Goal: Submit feedback/report problem: Submit feedback/report problem

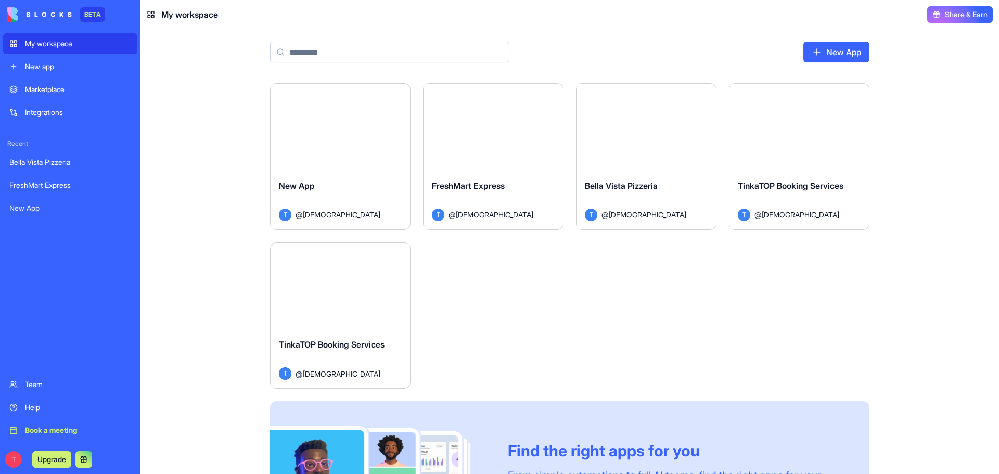
click at [647, 123] on button "Launch" at bounding box center [646, 127] width 78 height 21
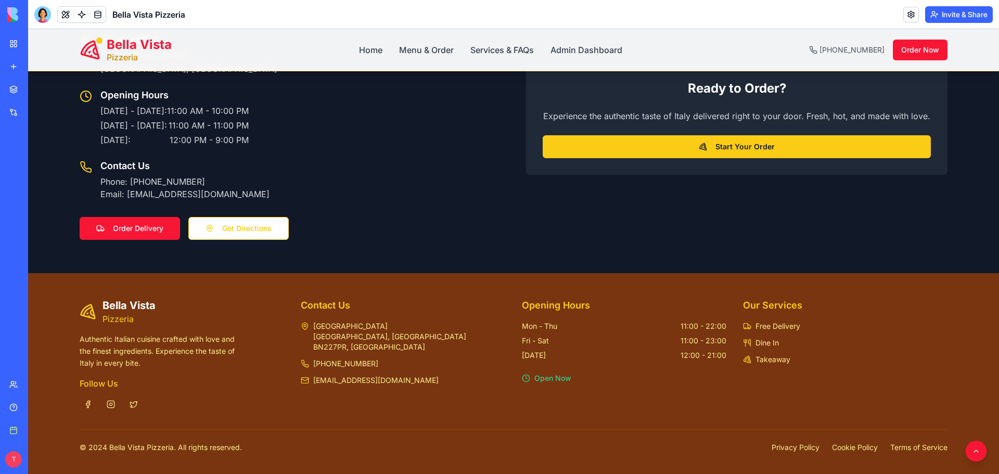
scroll to position [1753, 0]
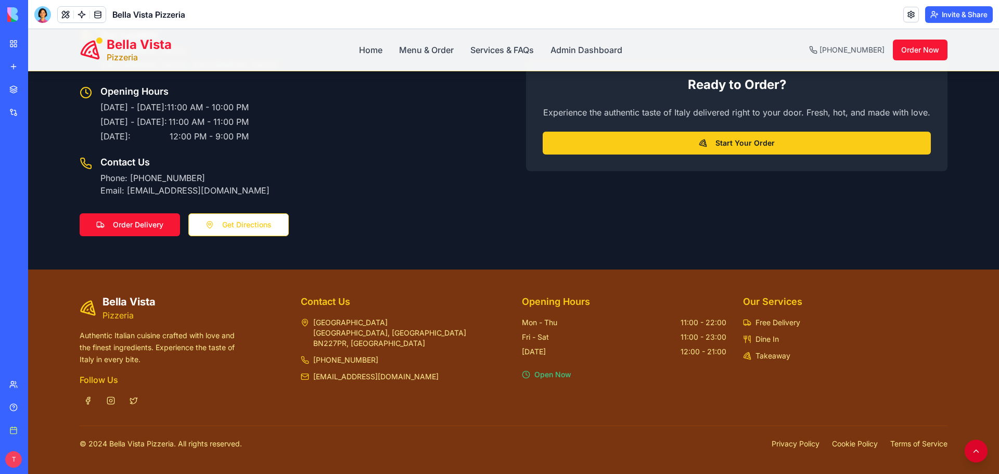
click at [967, 453] on button at bounding box center [975, 450] width 23 height 23
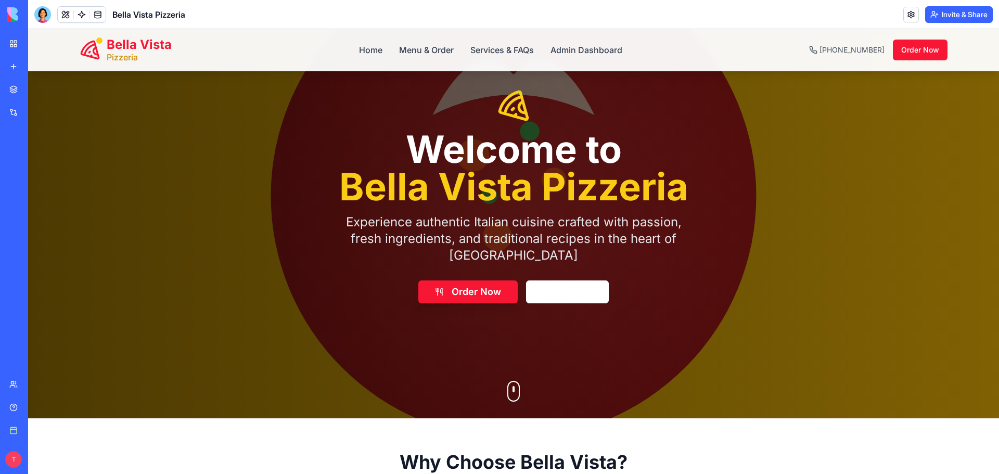
scroll to position [0, 0]
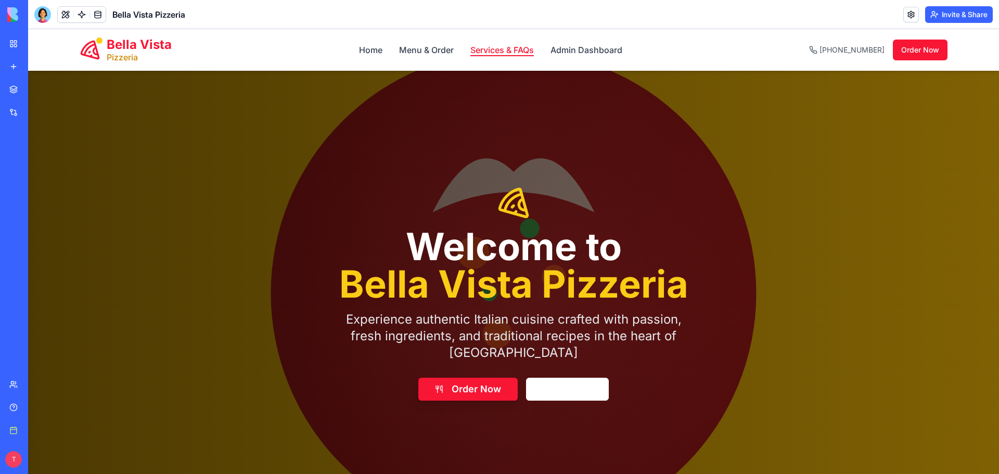
click at [486, 46] on link "Services & FAQs" at bounding box center [501, 50] width 63 height 12
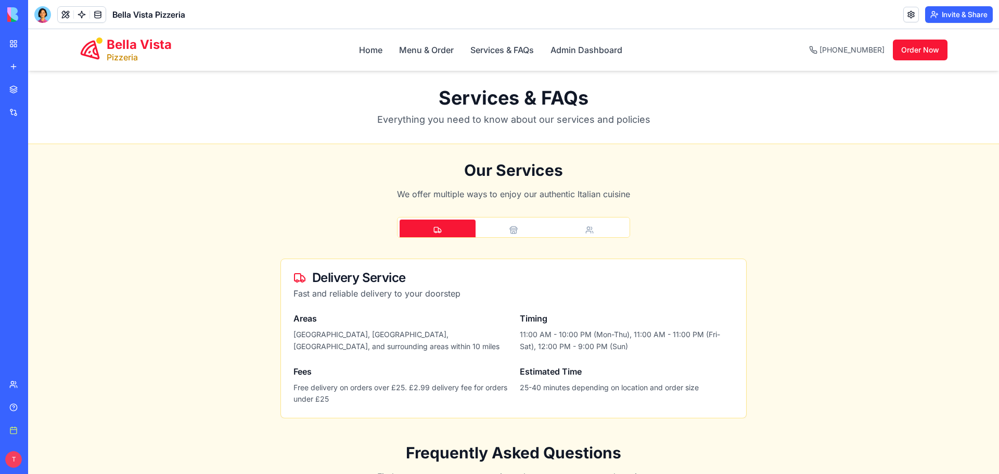
click at [510, 228] on icon "button" at bounding box center [513, 229] width 7 height 2
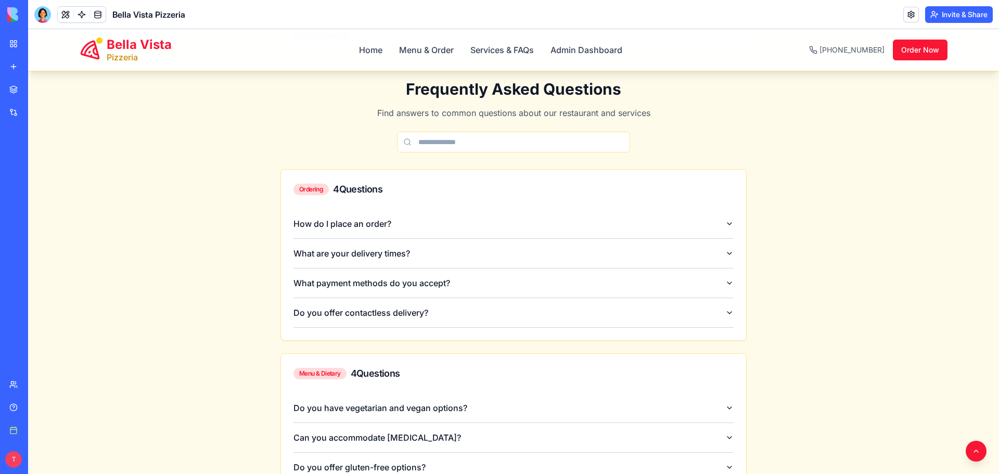
scroll to position [365, 0]
click at [587, 56] on div "Bella Vista Pizzeria Home Menu & Order Services & FAQs Admin Dashboard [PHONE_N…" at bounding box center [513, 50] width 867 height 42
click at [586, 53] on link "Admin Dashboard" at bounding box center [586, 50] width 72 height 12
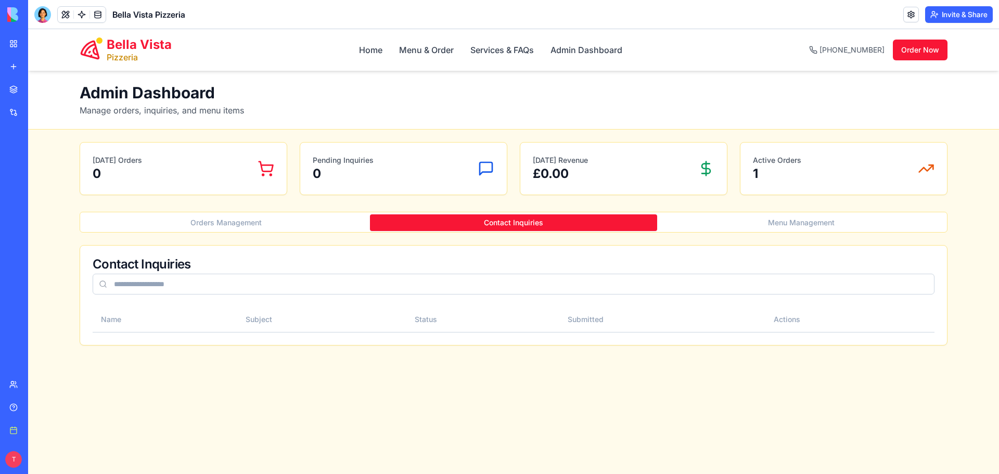
click at [510, 225] on button "Contact Inquiries" at bounding box center [514, 222] width 288 height 17
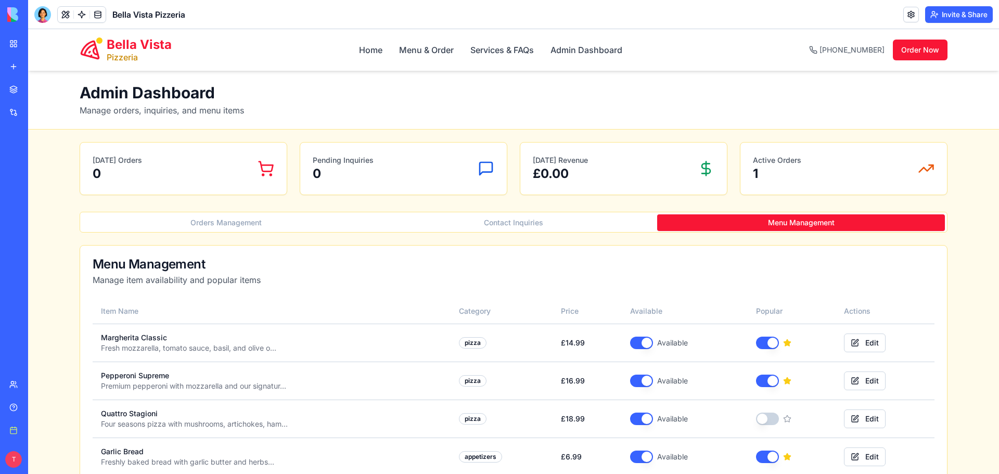
click at [734, 225] on button "Menu Management" at bounding box center [801, 222] width 288 height 17
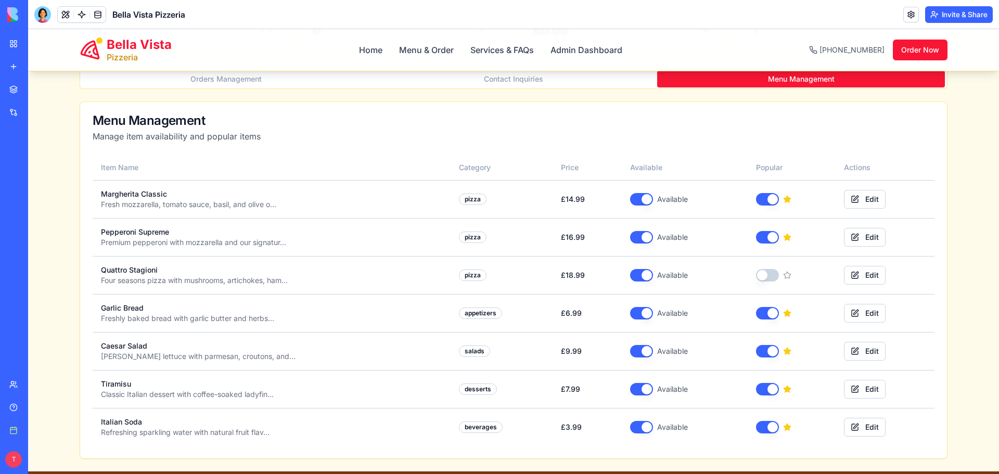
scroll to position [157, 0]
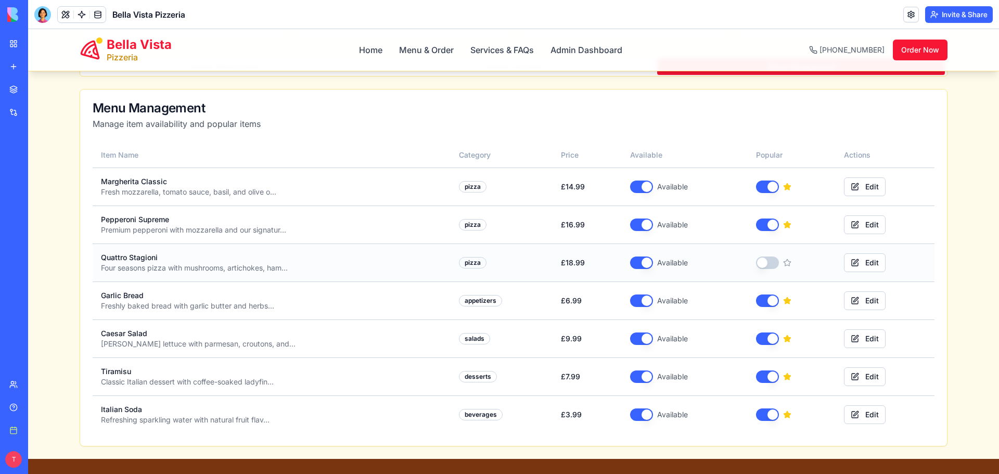
click at [764, 266] on button "button" at bounding box center [767, 262] width 23 height 12
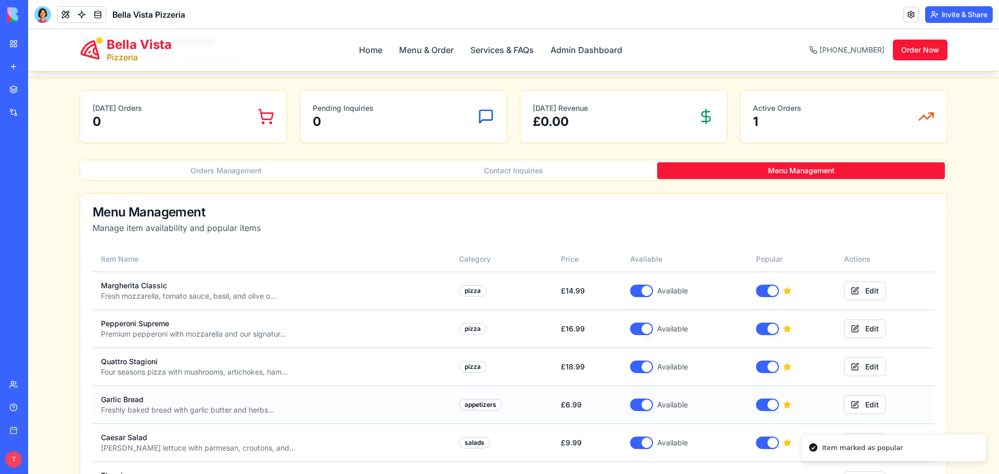
scroll to position [0, 0]
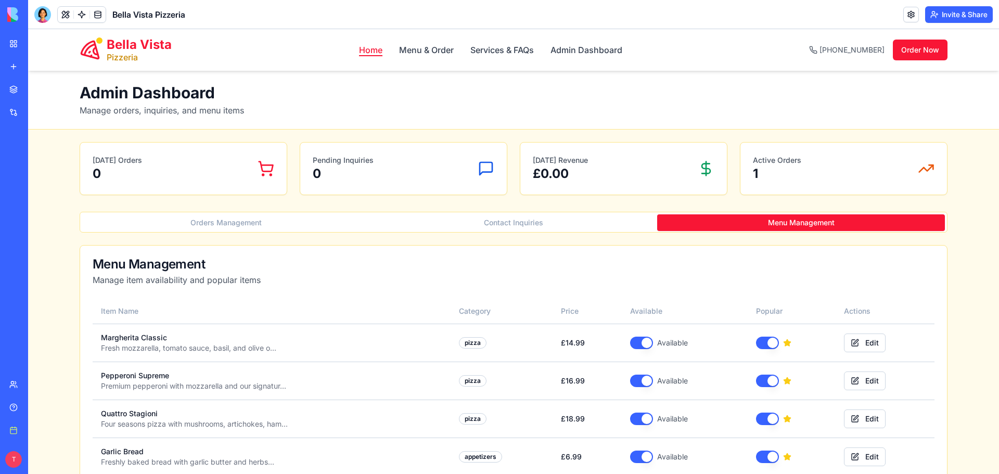
click at [361, 49] on link "Home" at bounding box center [370, 50] width 23 height 12
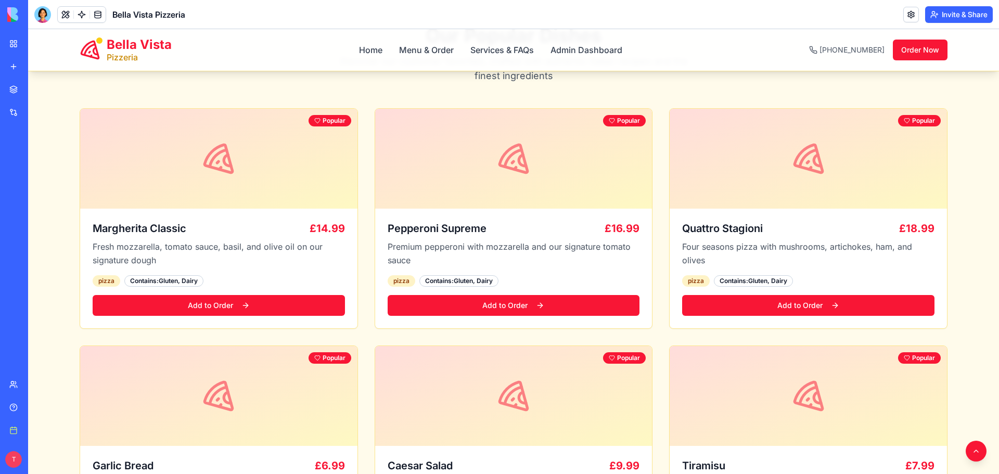
scroll to position [885, 0]
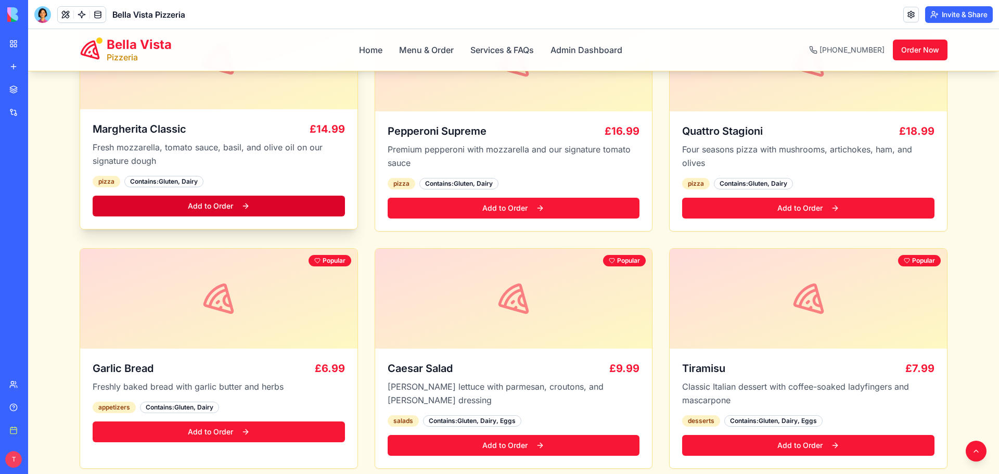
click at [271, 210] on link "Add to Order" at bounding box center [219, 206] width 252 height 21
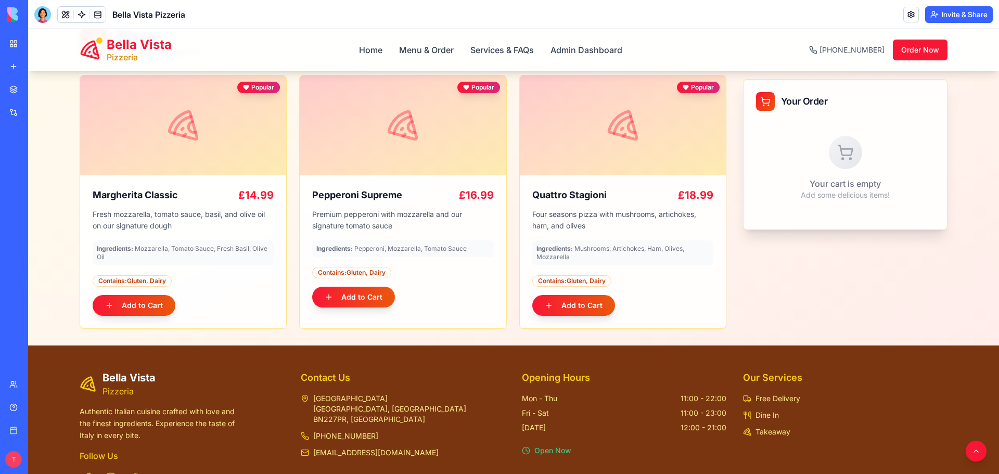
scroll to position [114, 0]
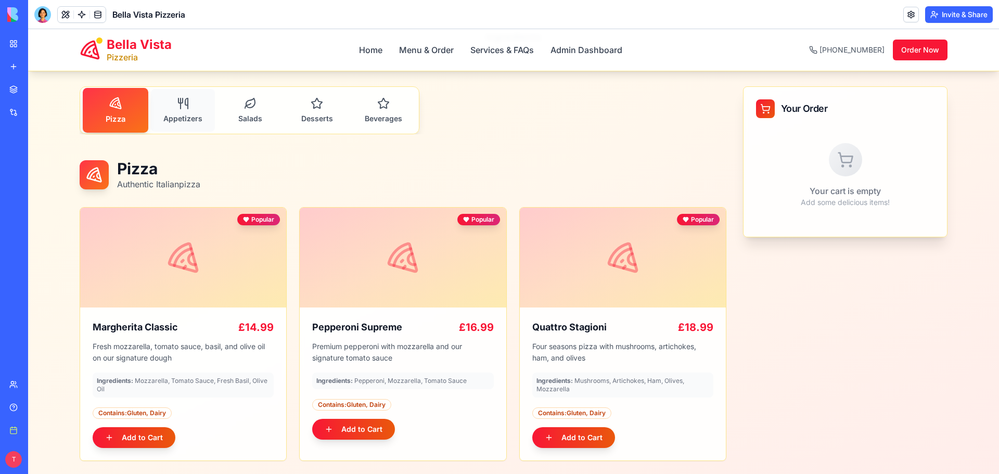
click at [177, 120] on span "Appetizers" at bounding box center [182, 118] width 39 height 9
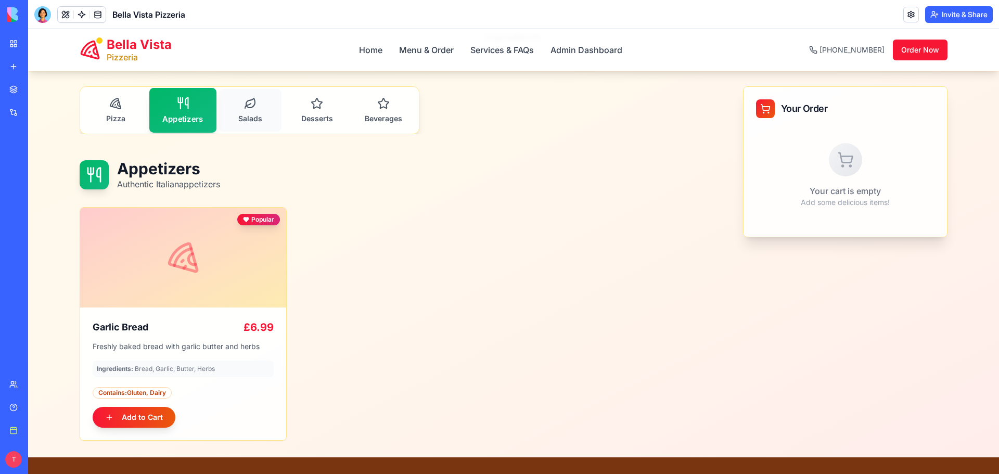
click at [275, 118] on button "Salads" at bounding box center [250, 110] width 62 height 43
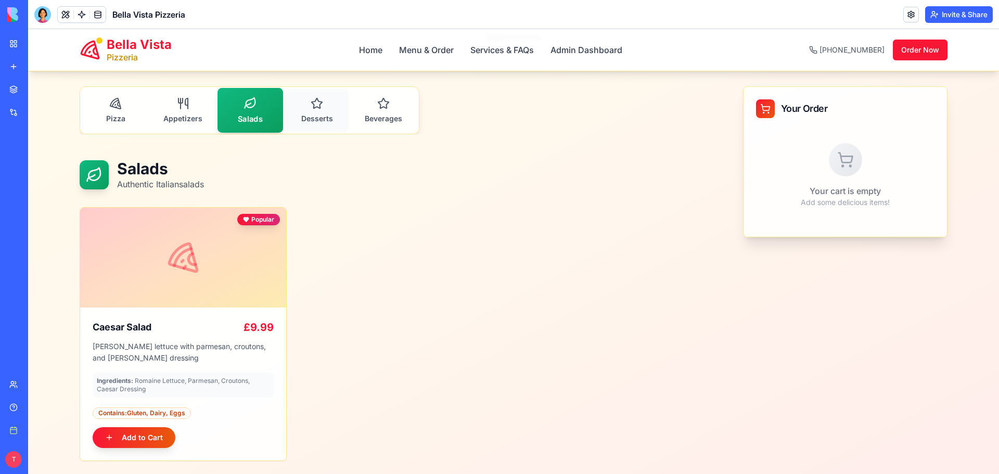
click at [331, 115] on button "Desserts" at bounding box center [317, 110] width 62 height 43
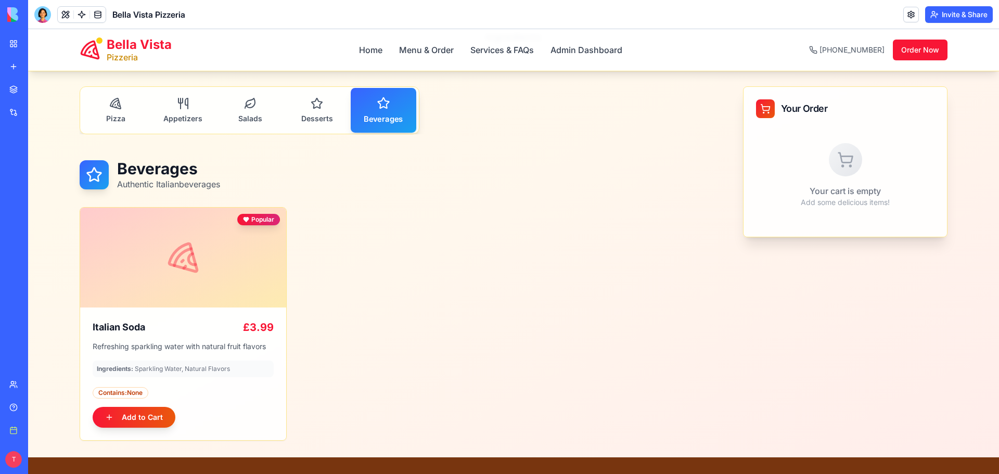
click at [393, 110] on button "Beverages" at bounding box center [384, 110] width 66 height 45
click at [22, 45] on link "My workspace" at bounding box center [24, 43] width 42 height 21
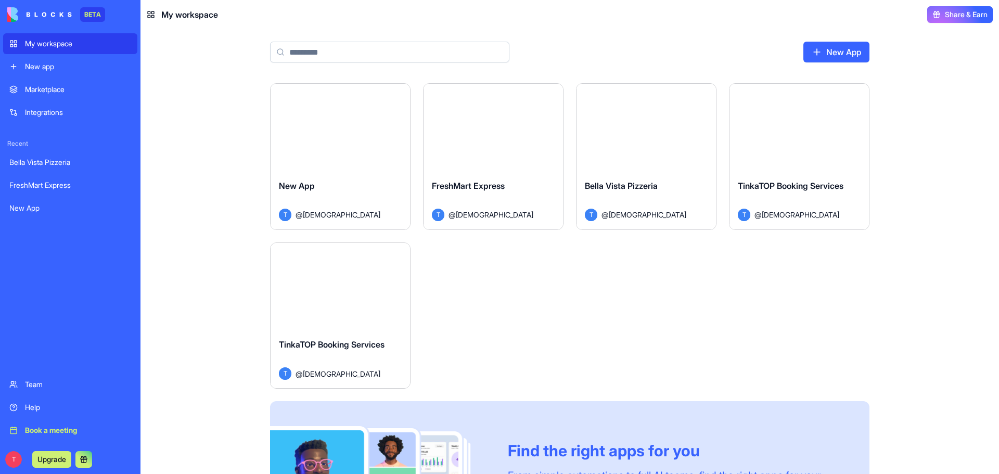
click at [474, 132] on button "Launch" at bounding box center [493, 127] width 78 height 21
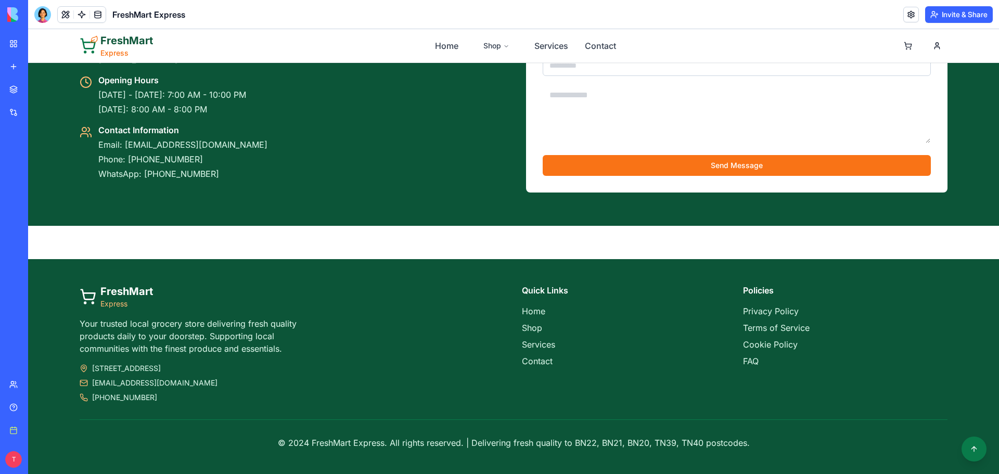
scroll to position [2578, 0]
click at [970, 448] on button at bounding box center [973, 448] width 25 height 25
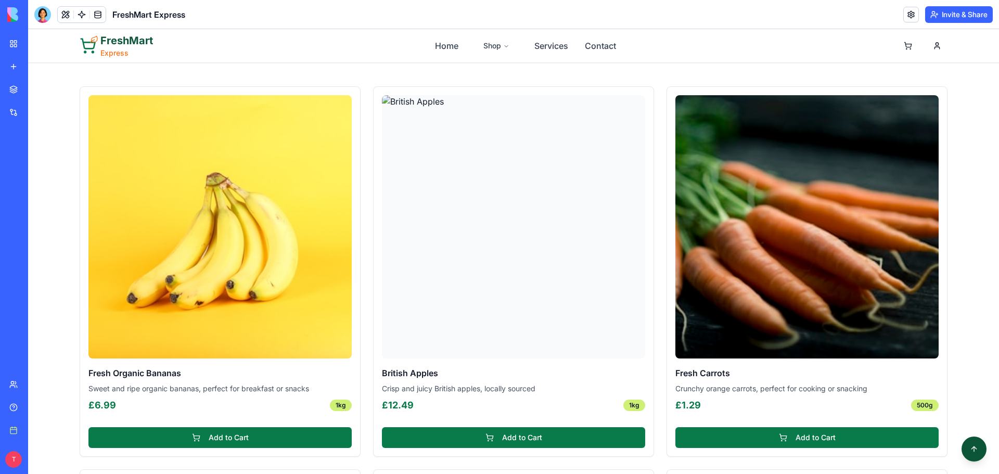
scroll to position [0, 0]
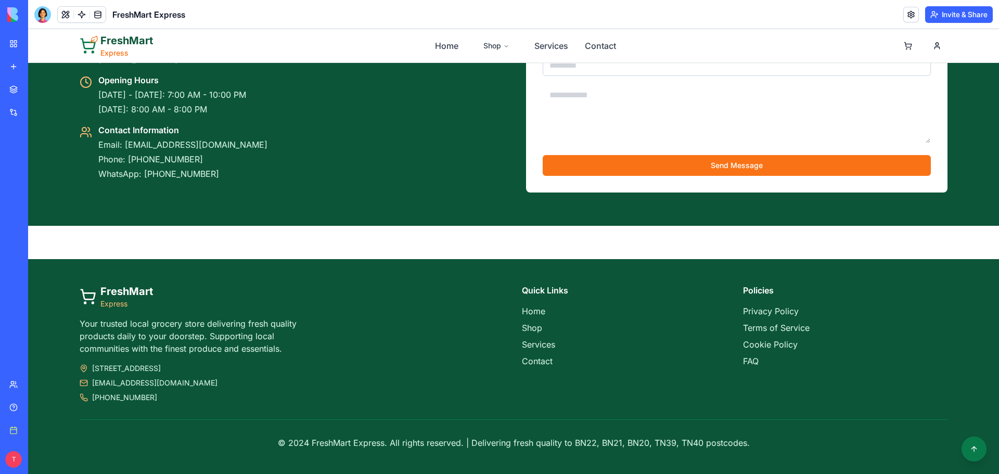
scroll to position [2578, 0]
click at [971, 444] on button at bounding box center [973, 448] width 25 height 25
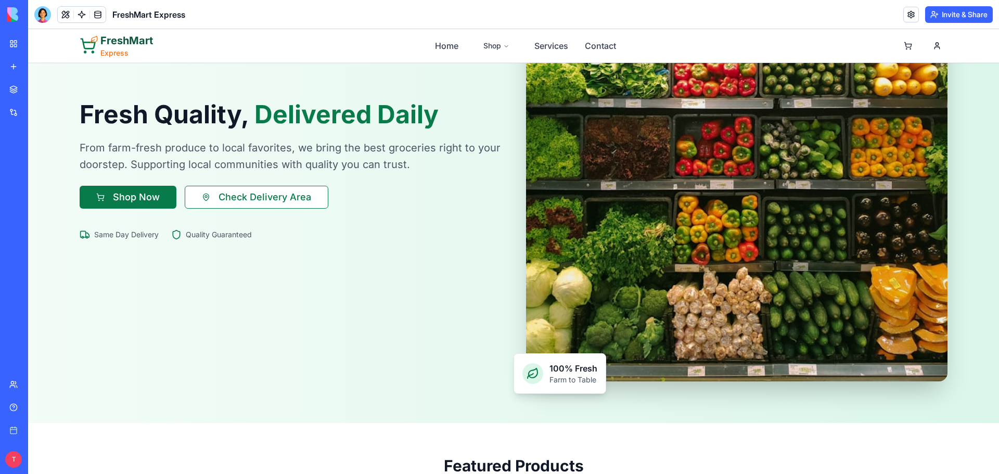
scroll to position [0, 0]
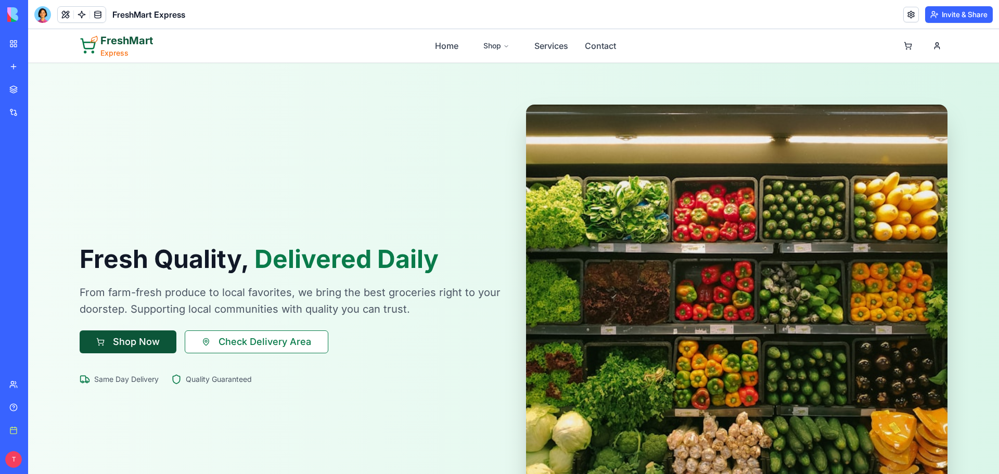
click at [132, 343] on button "Shop Now" at bounding box center [128, 341] width 97 height 23
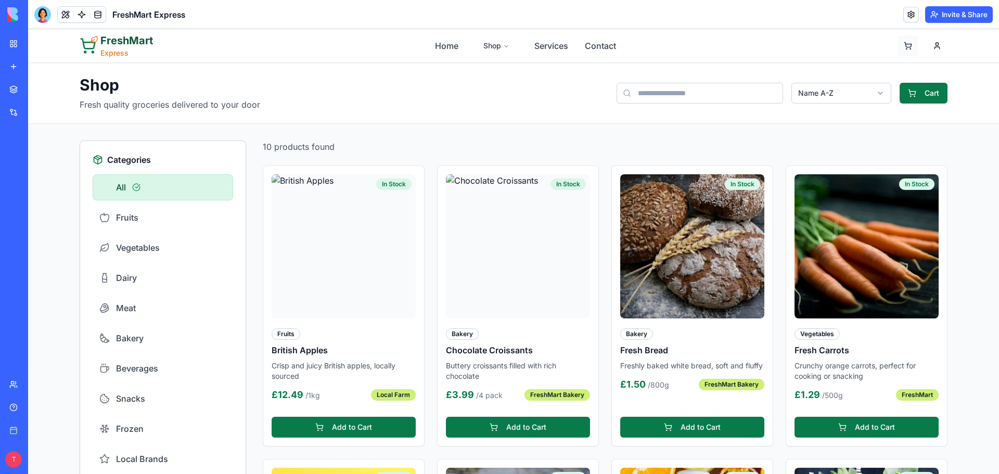
click at [902, 43] on button at bounding box center [907, 45] width 21 height 21
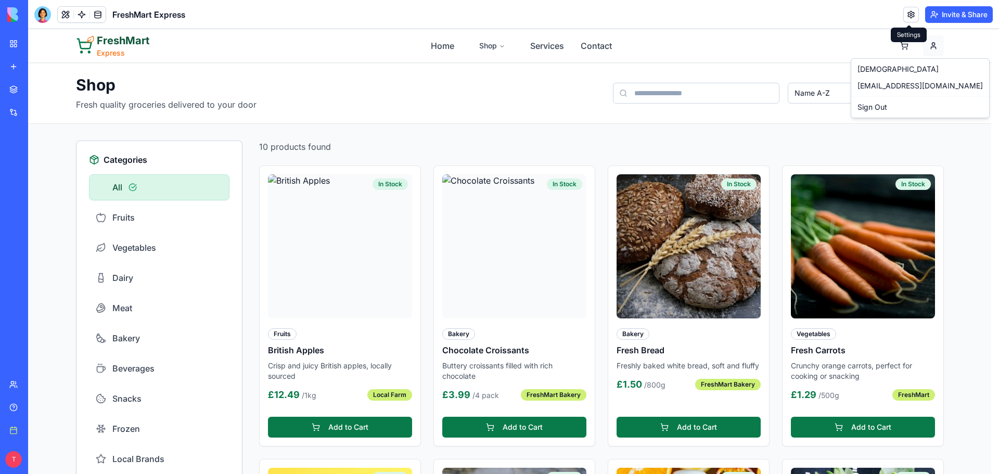
click at [873, 107] on div "Sign Out" at bounding box center [920, 107] width 134 height 17
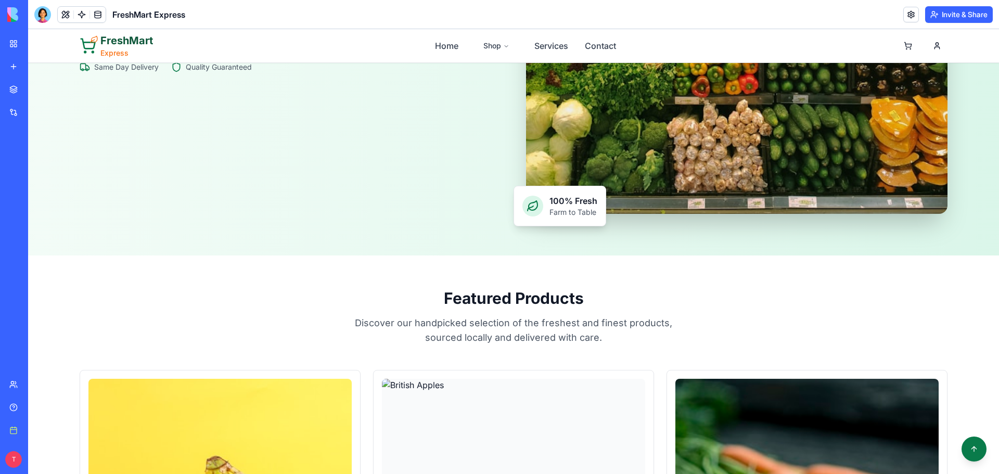
scroll to position [520, 0]
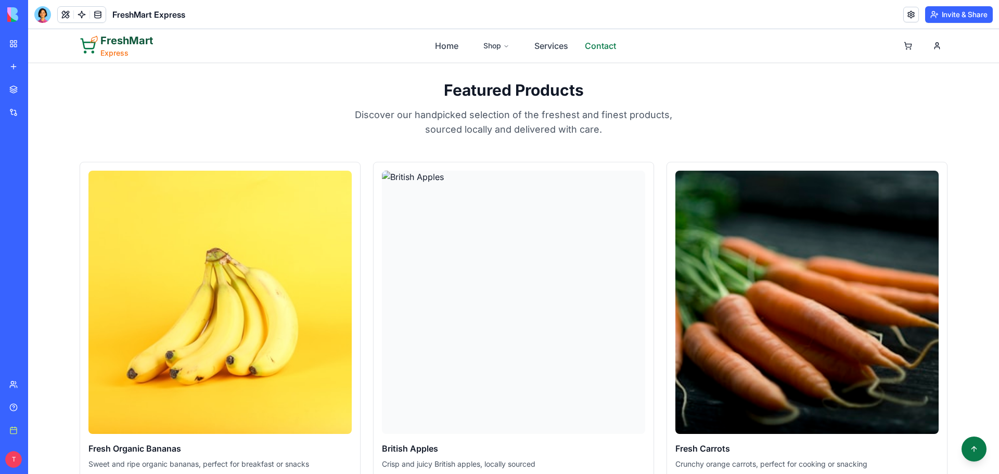
click at [601, 41] on link "Contact" at bounding box center [600, 46] width 31 height 12
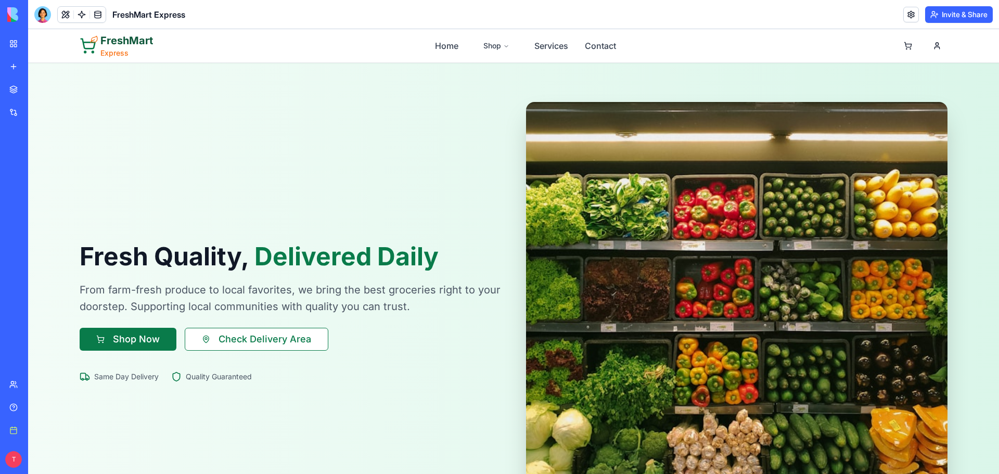
scroll to position [0, 0]
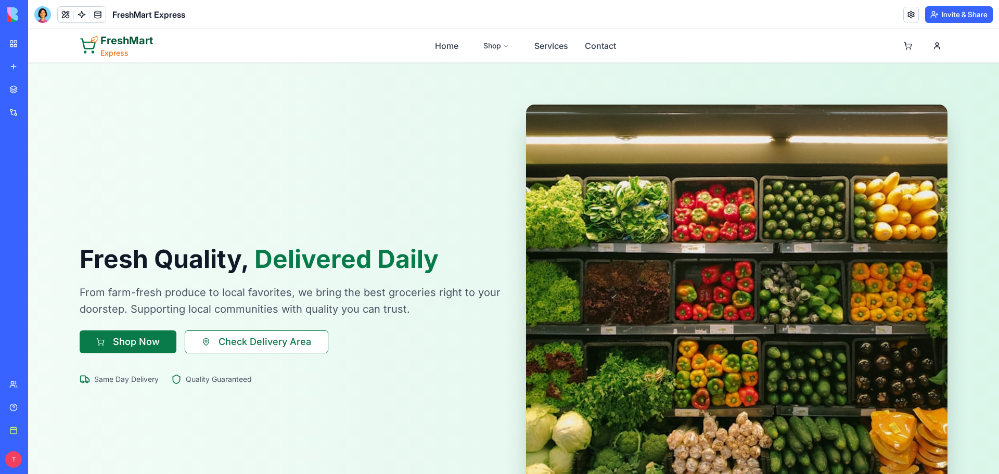
click at [21, 406] on link "Help" at bounding box center [24, 407] width 42 height 21
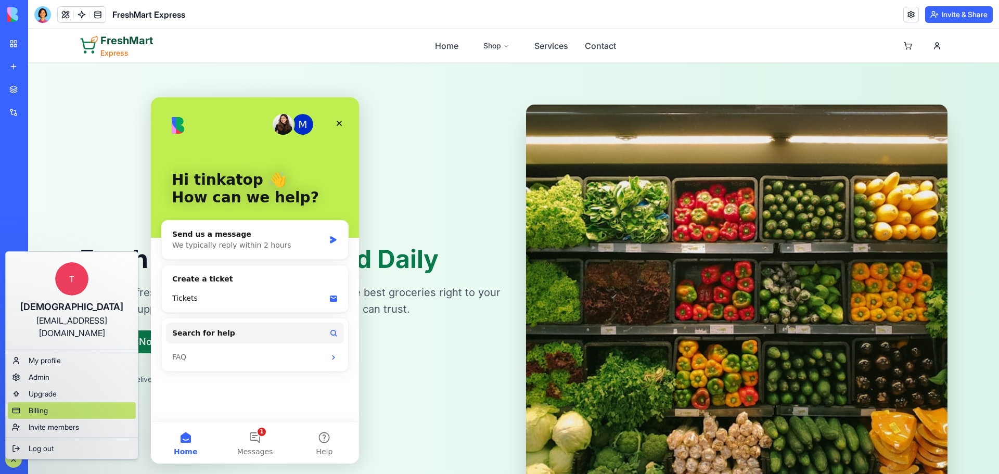
click at [44, 405] on span "Billing" at bounding box center [38, 410] width 19 height 10
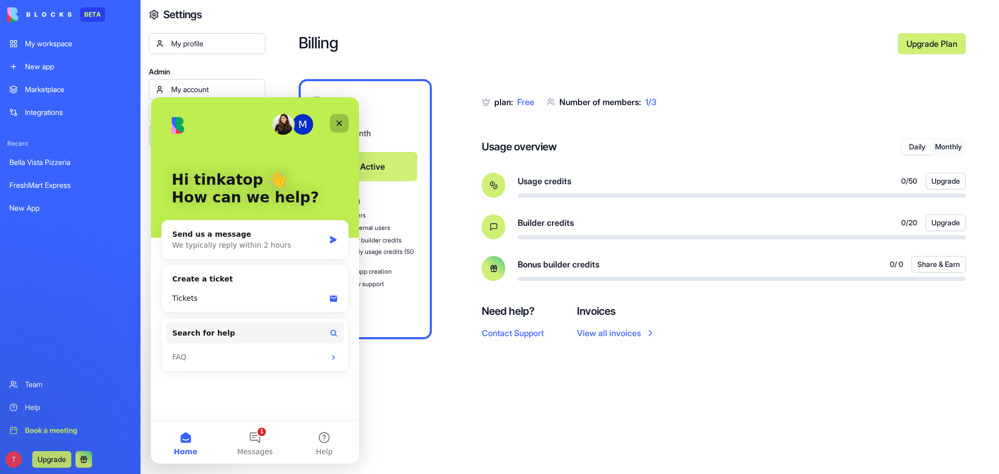
click at [334, 116] on div "Close" at bounding box center [339, 123] width 19 height 19
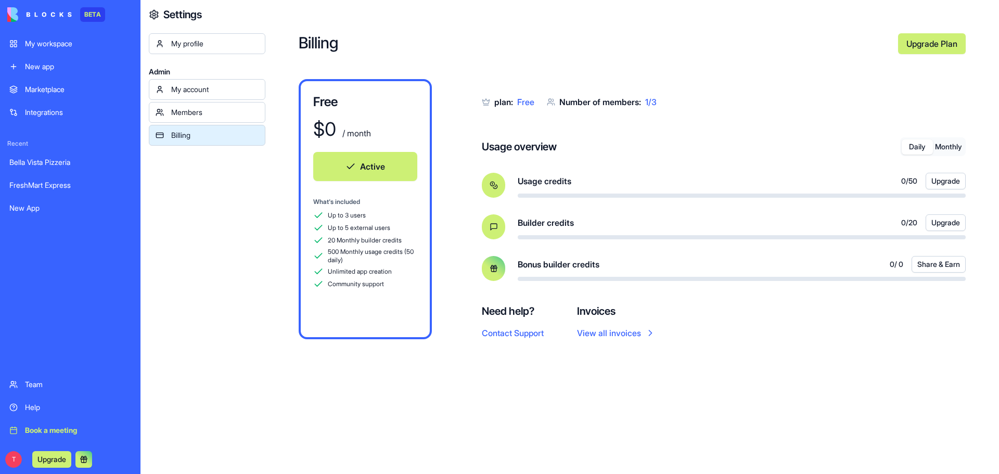
click at [207, 221] on div "My profile Admin My account Members Billing" at bounding box center [207, 270] width 116 height 474
click at [60, 45] on div "My workspace" at bounding box center [78, 43] width 106 height 10
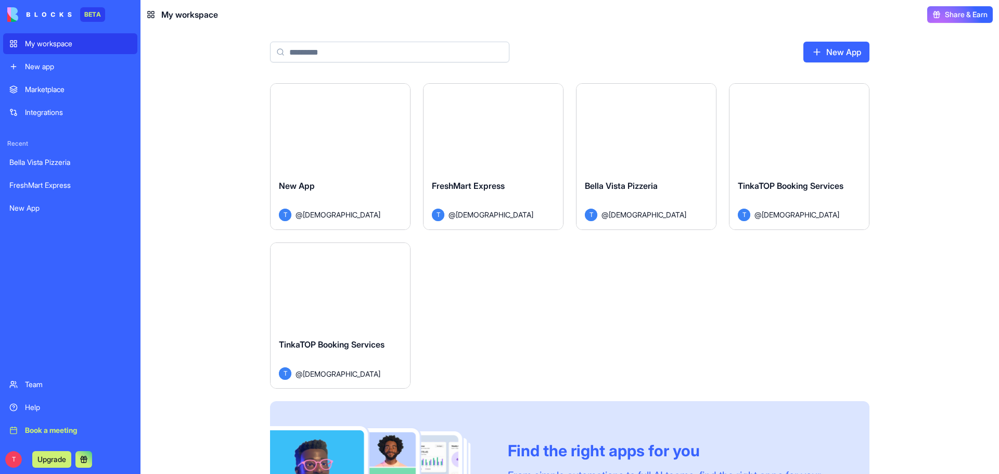
click at [522, 155] on div "Launch" at bounding box center [492, 127] width 139 height 87
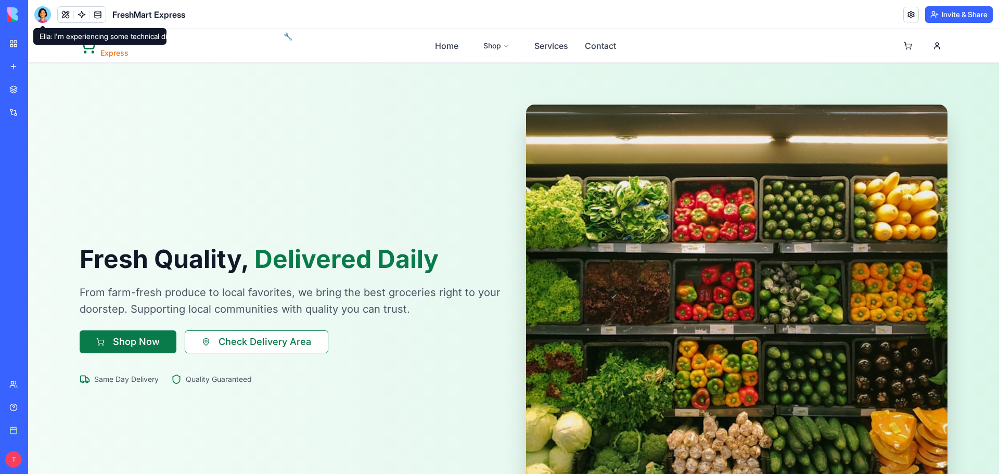
click at [47, 23] on header "FreshMart Express Invite & Share" at bounding box center [513, 14] width 970 height 29
click at [45, 18] on div at bounding box center [42, 14] width 17 height 17
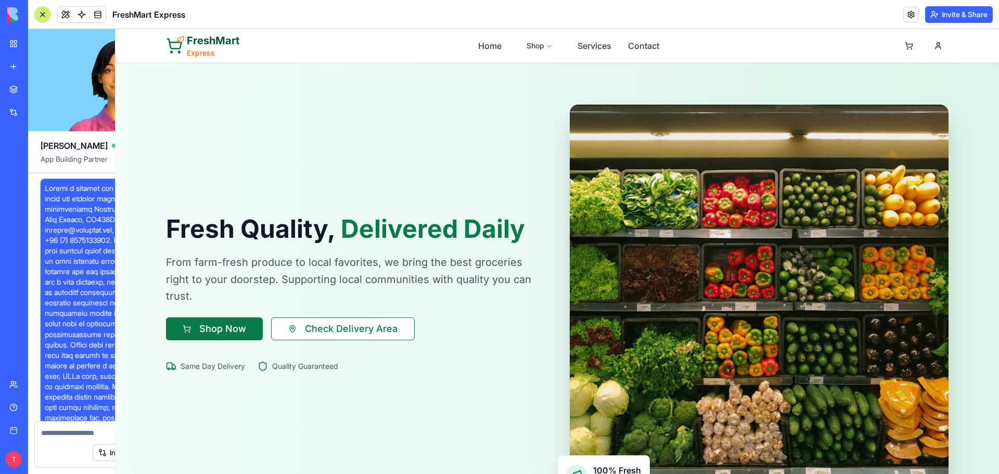
scroll to position [4901, 0]
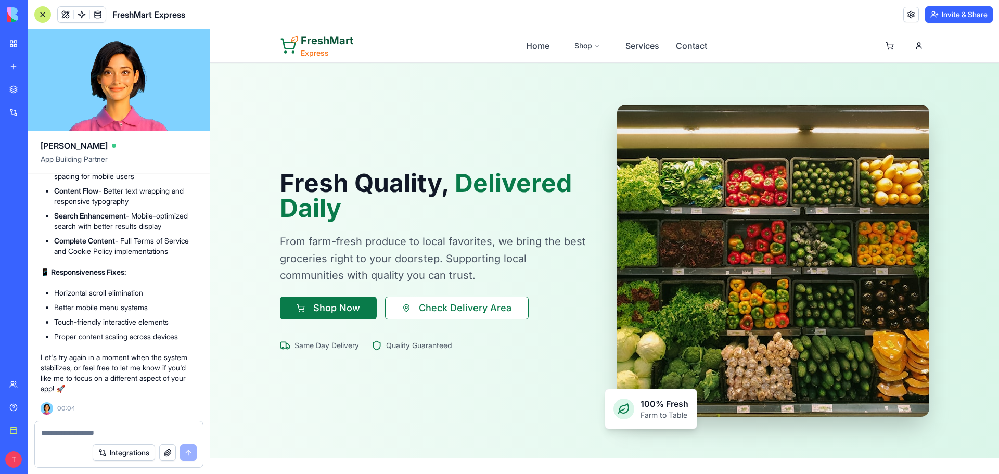
click at [85, 426] on div at bounding box center [119, 429] width 168 height 17
click at [85, 432] on textarea at bounding box center [118, 432] width 155 height 10
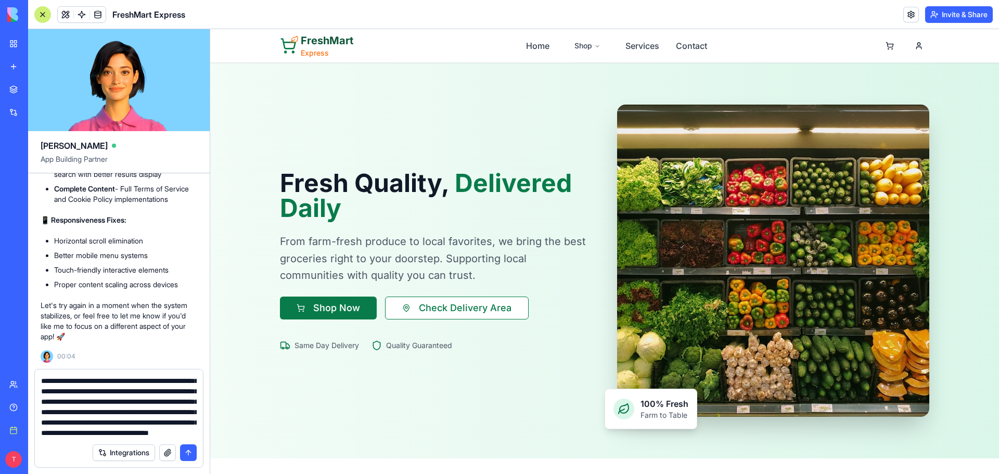
scroll to position [93, 0]
type textarea "**********"
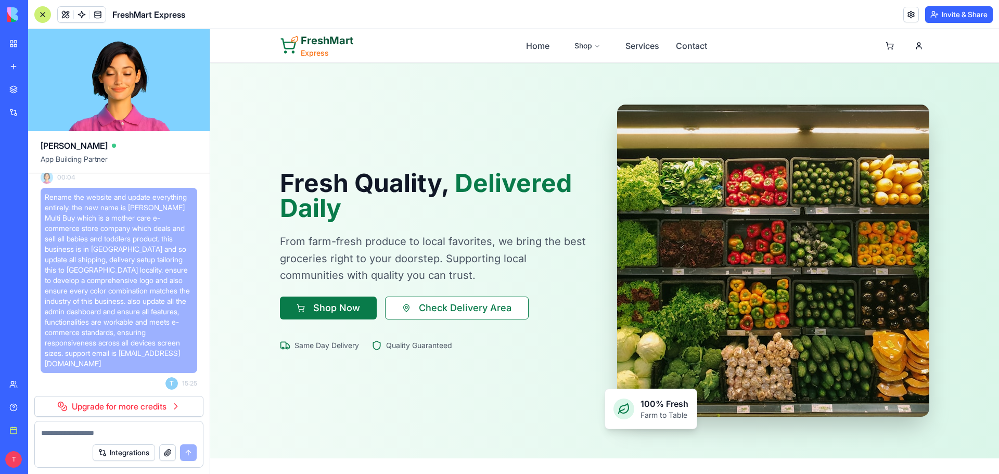
scroll to position [5132, 0]
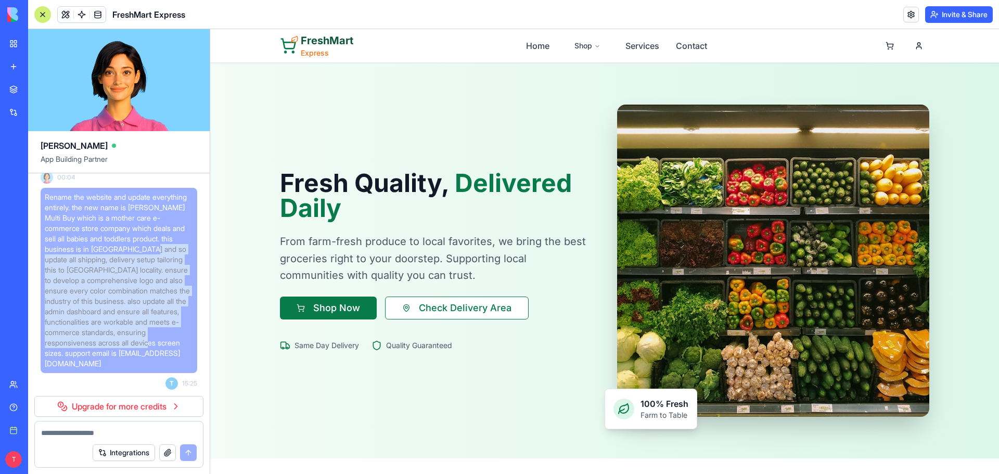
drag, startPoint x: 133, startPoint y: 357, endPoint x: 49, endPoint y: 257, distance: 130.4
click at [49, 257] on span "Rename the website and update everything entirely. the new name is [PERSON_NAME…" at bounding box center [119, 280] width 148 height 177
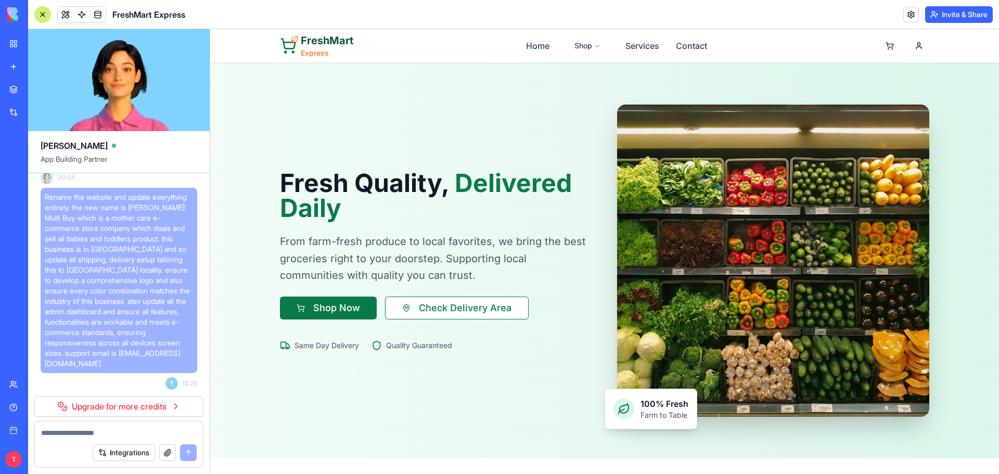
click at [134, 370] on div "Rename the website and update everything entirely. the new name is [PERSON_NAME…" at bounding box center [119, 280] width 157 height 185
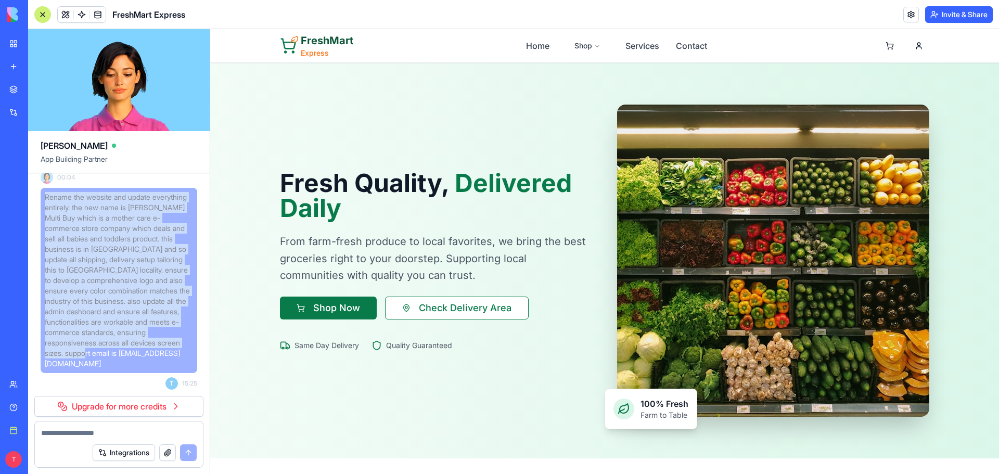
drag, startPoint x: 138, startPoint y: 366, endPoint x: 36, endPoint y: 193, distance: 200.5
copy span "Rename the website and update everything entirely. the new name is [PERSON_NAME…"
